Goal: Task Accomplishment & Management: Manage account settings

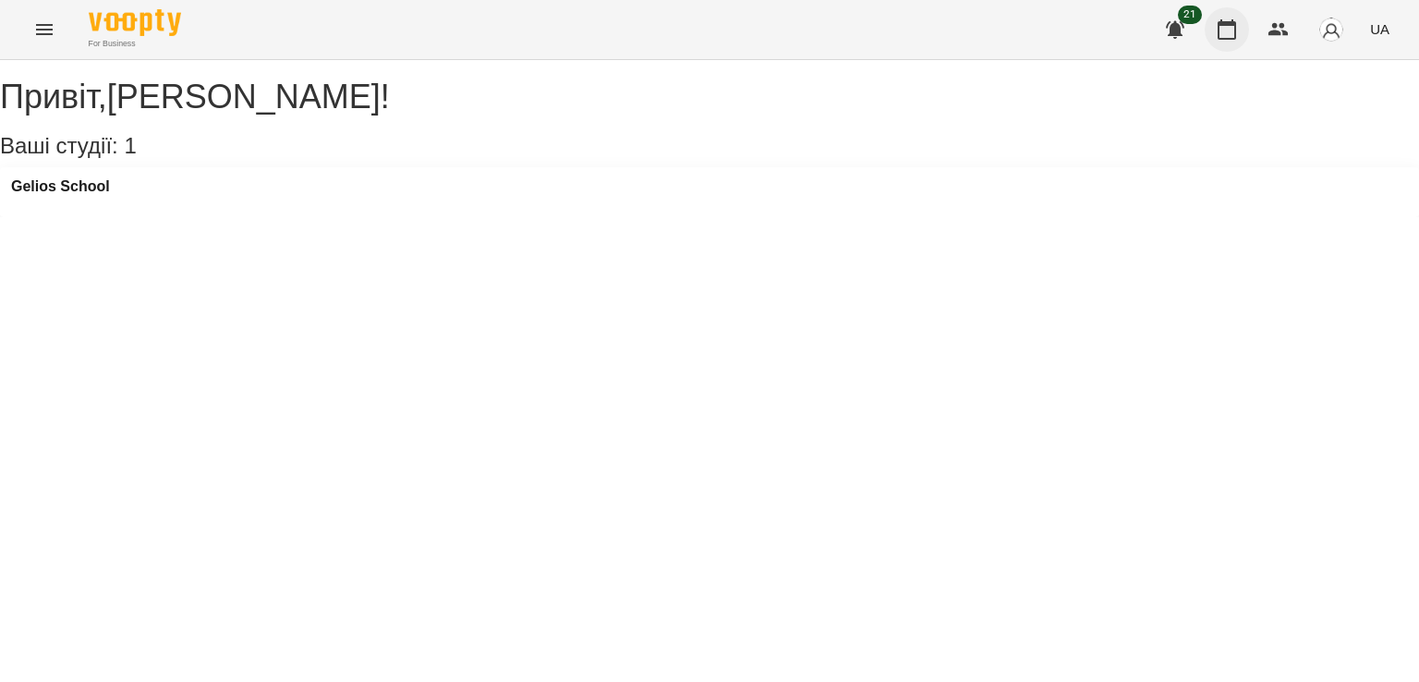
click at [1222, 23] on icon "button" at bounding box center [1226, 29] width 18 height 20
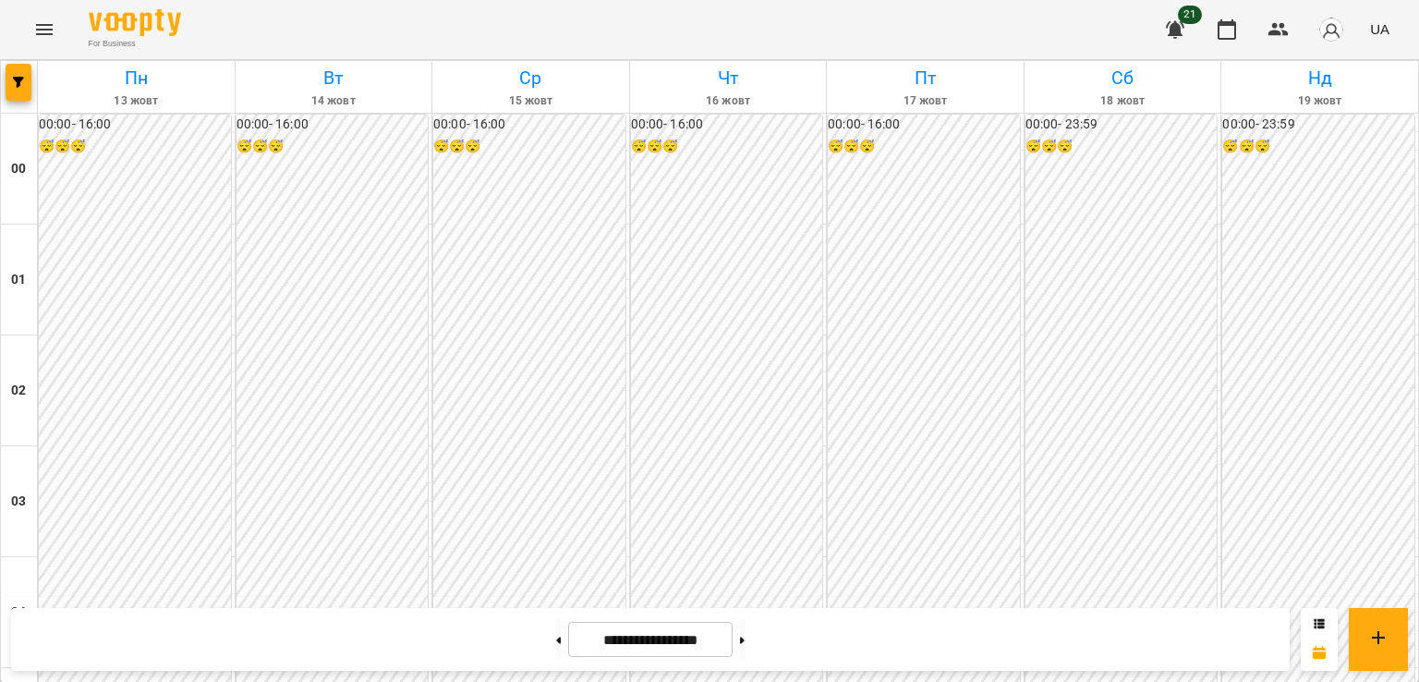
scroll to position [1806, 0]
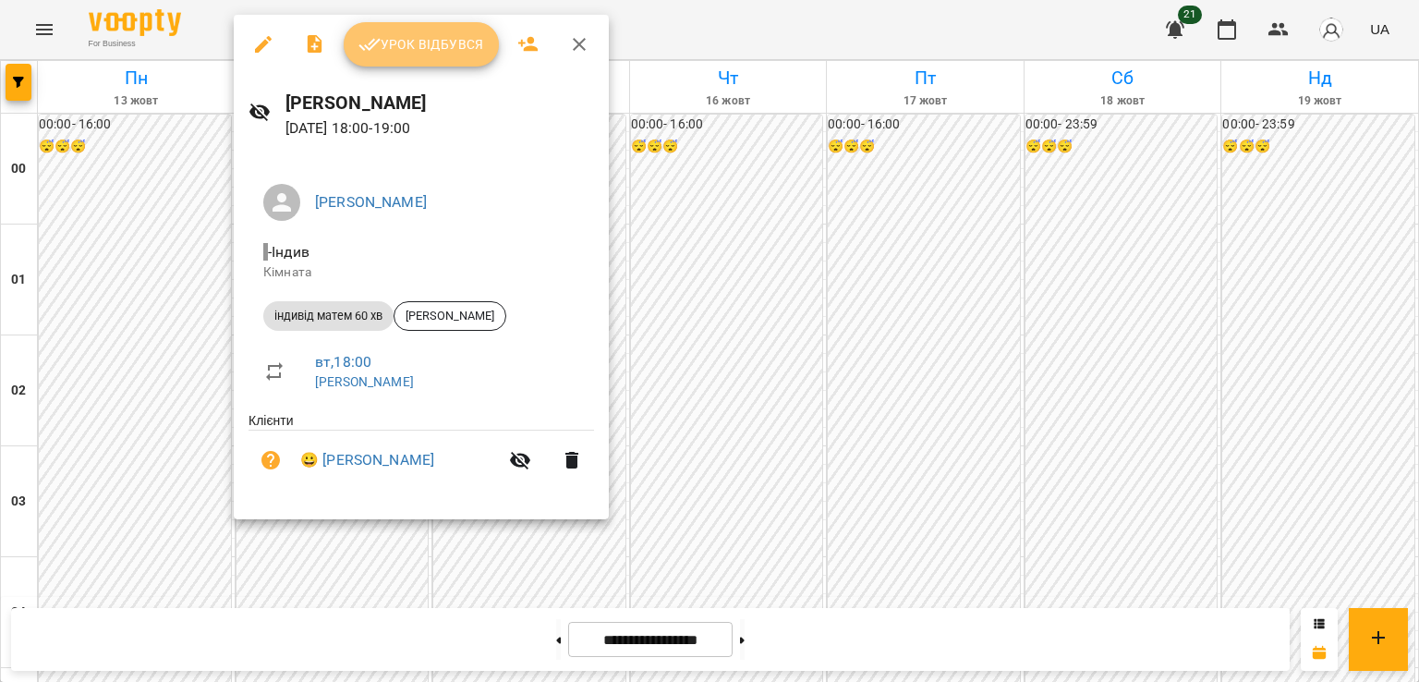
click at [414, 53] on span "Урок відбувся" at bounding box center [421, 44] width 126 height 22
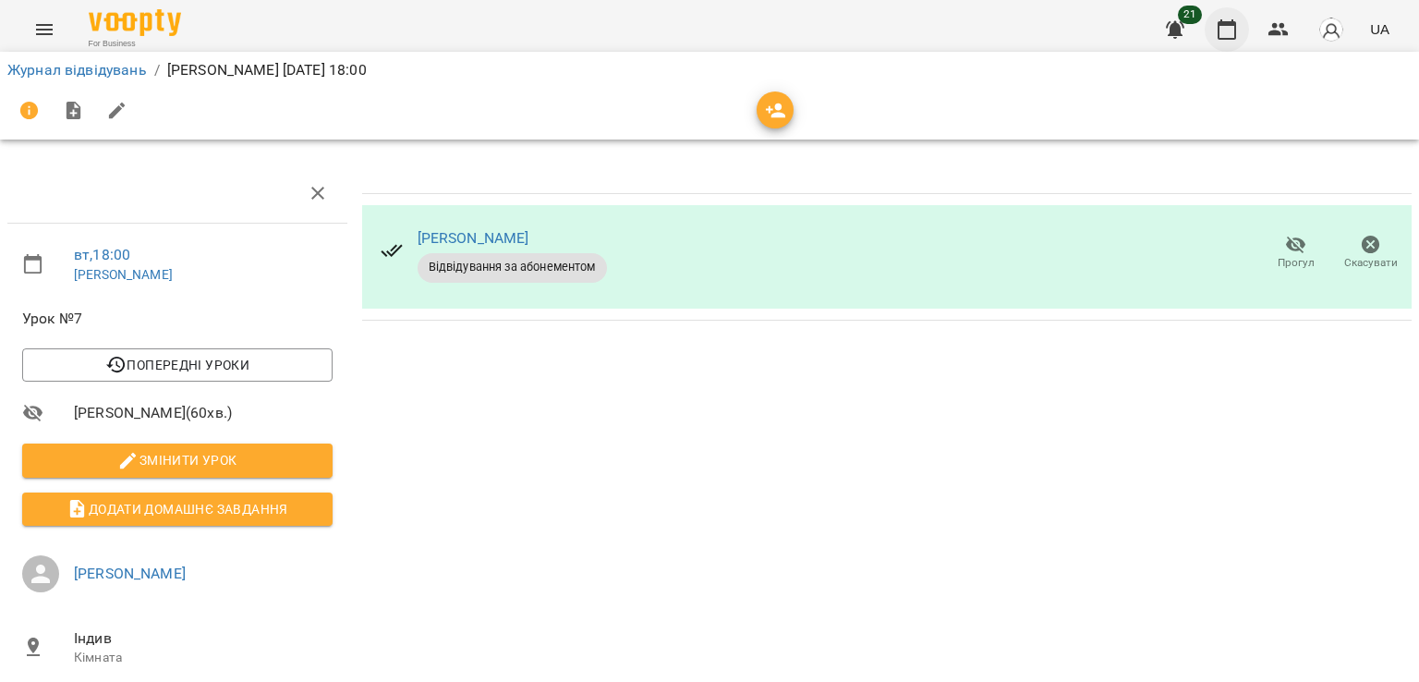
click at [1209, 27] on button "button" at bounding box center [1226, 29] width 44 height 44
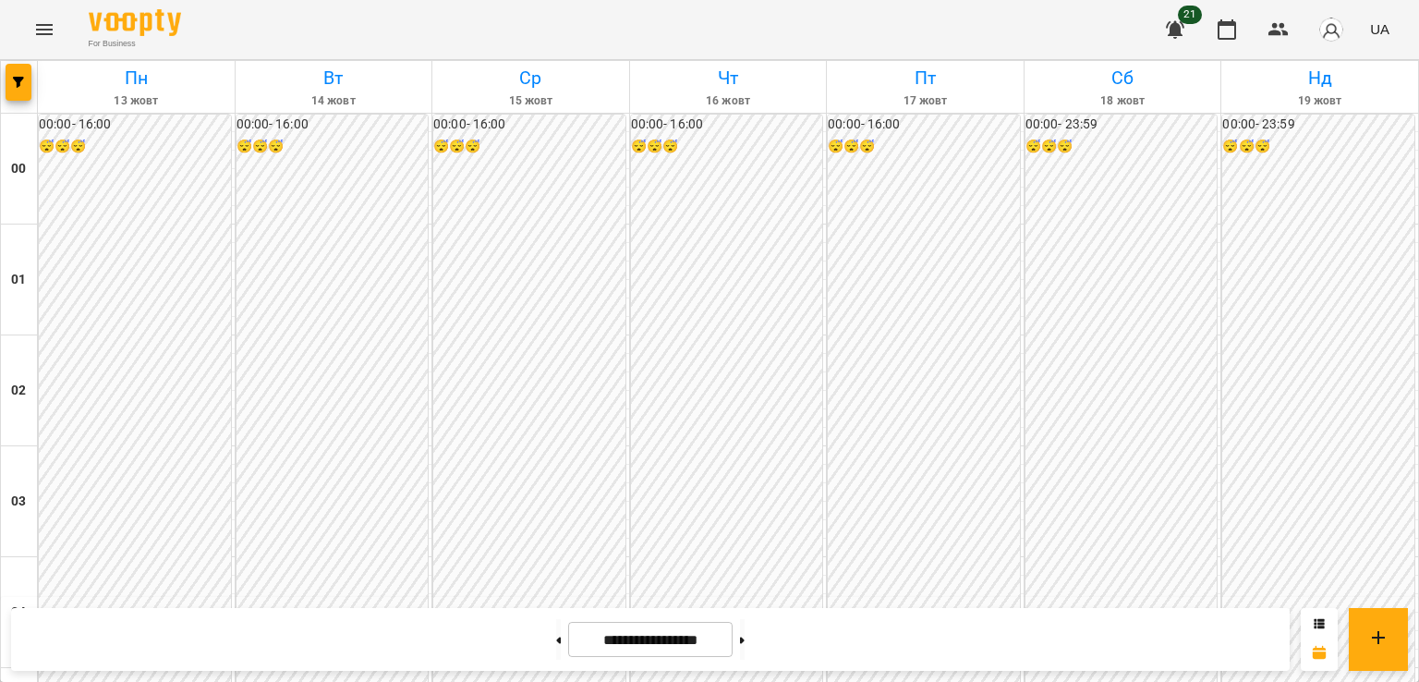
scroll to position [1755, 0]
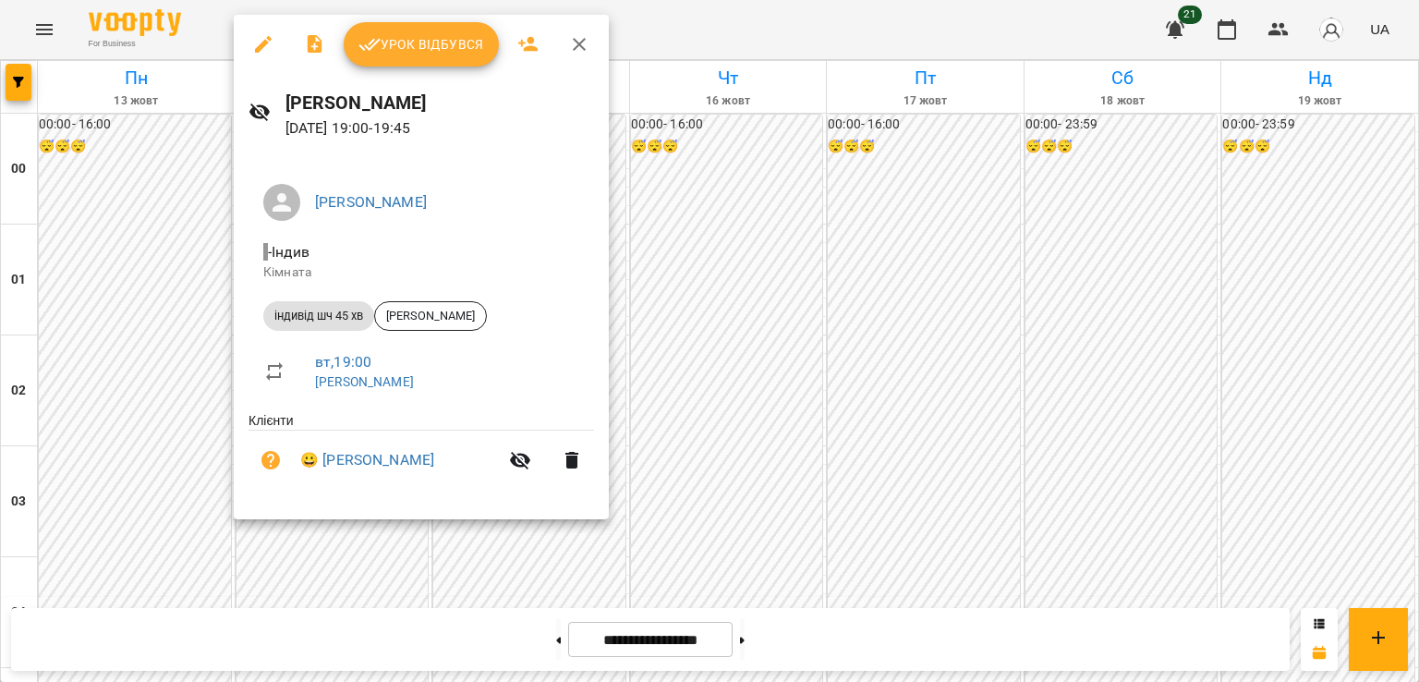
click at [424, 45] on span "Урок відбувся" at bounding box center [421, 44] width 126 height 22
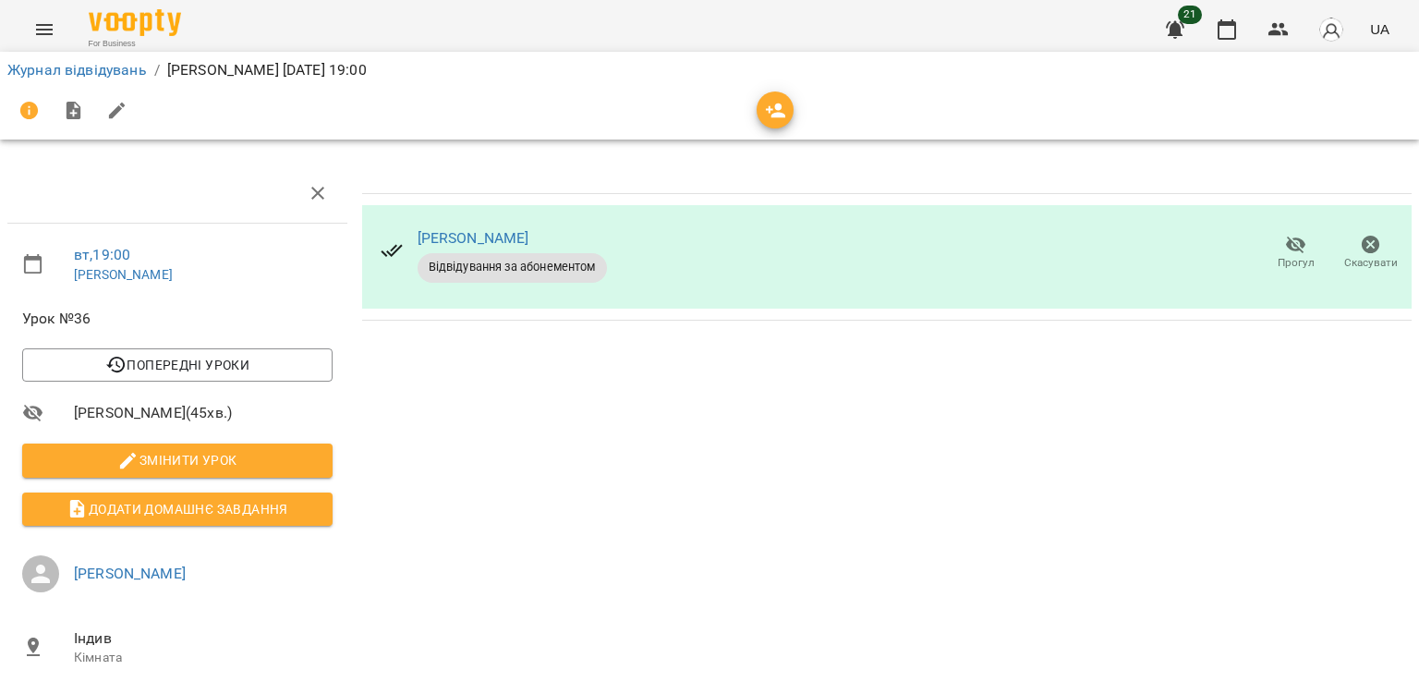
click at [1204, 16] on div "21 UA" at bounding box center [1275, 30] width 244 height 48
click at [1215, 24] on button "button" at bounding box center [1226, 29] width 44 height 44
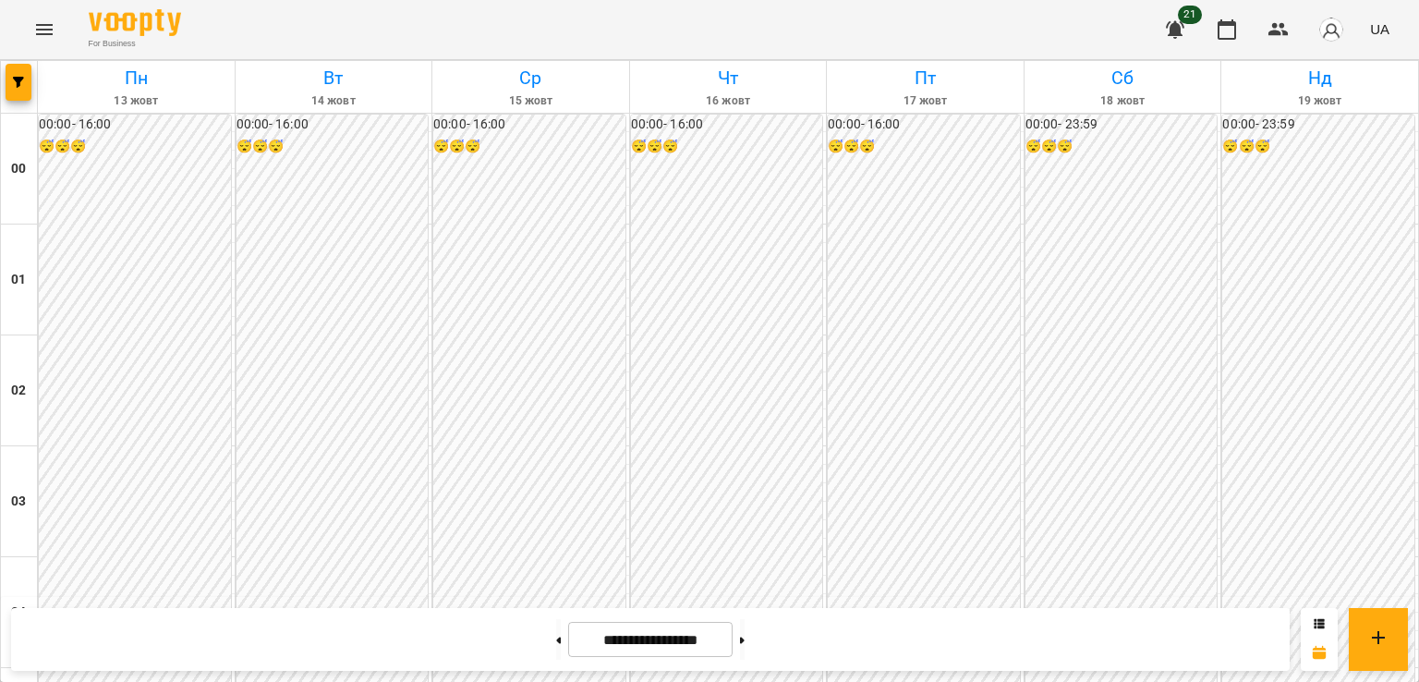
scroll to position [1940, 0]
